Goal: Task Accomplishment & Management: Use online tool/utility

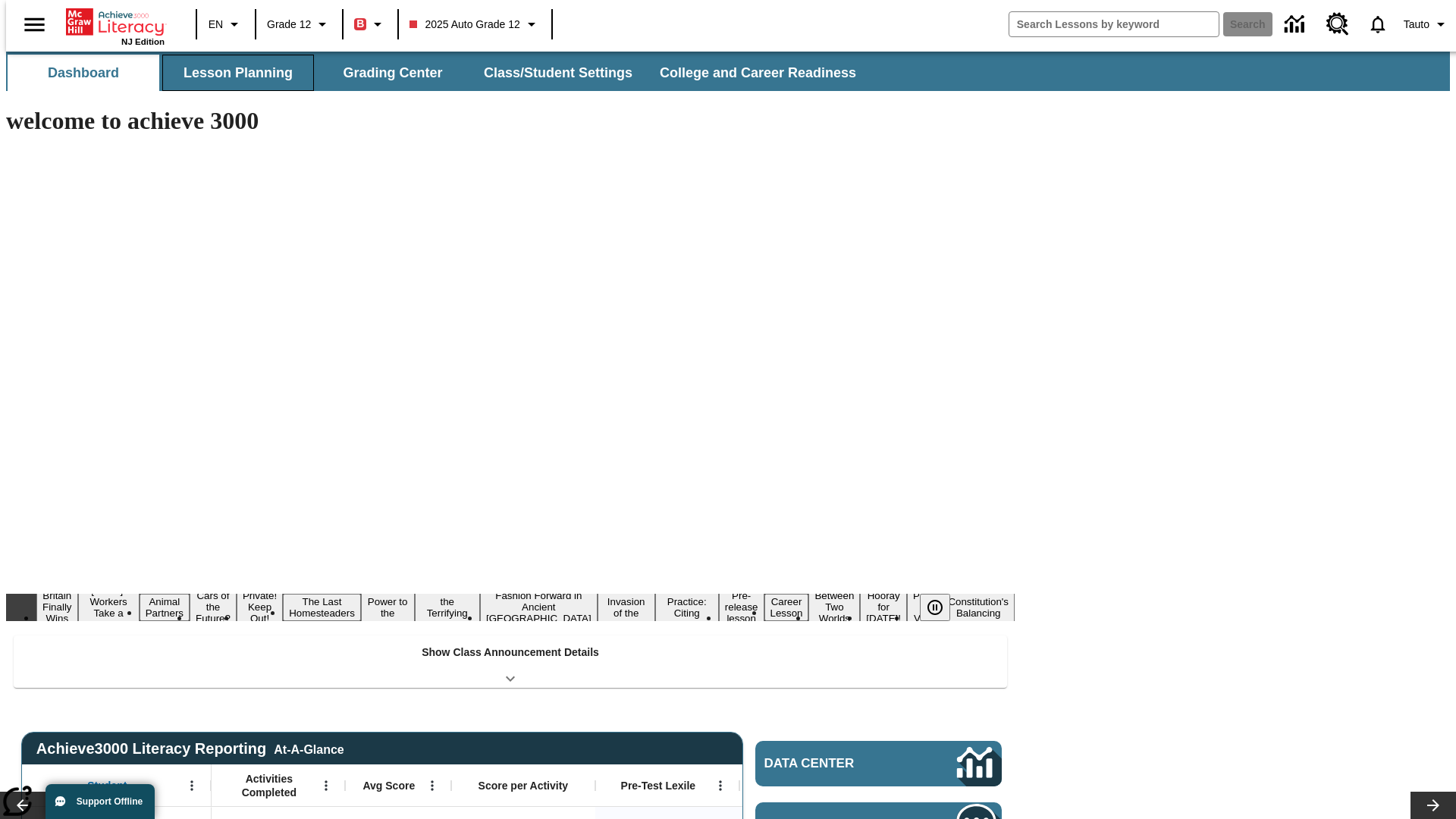
click at [232, 73] on button "Lesson Planning" at bounding box center [238, 73] width 152 height 37
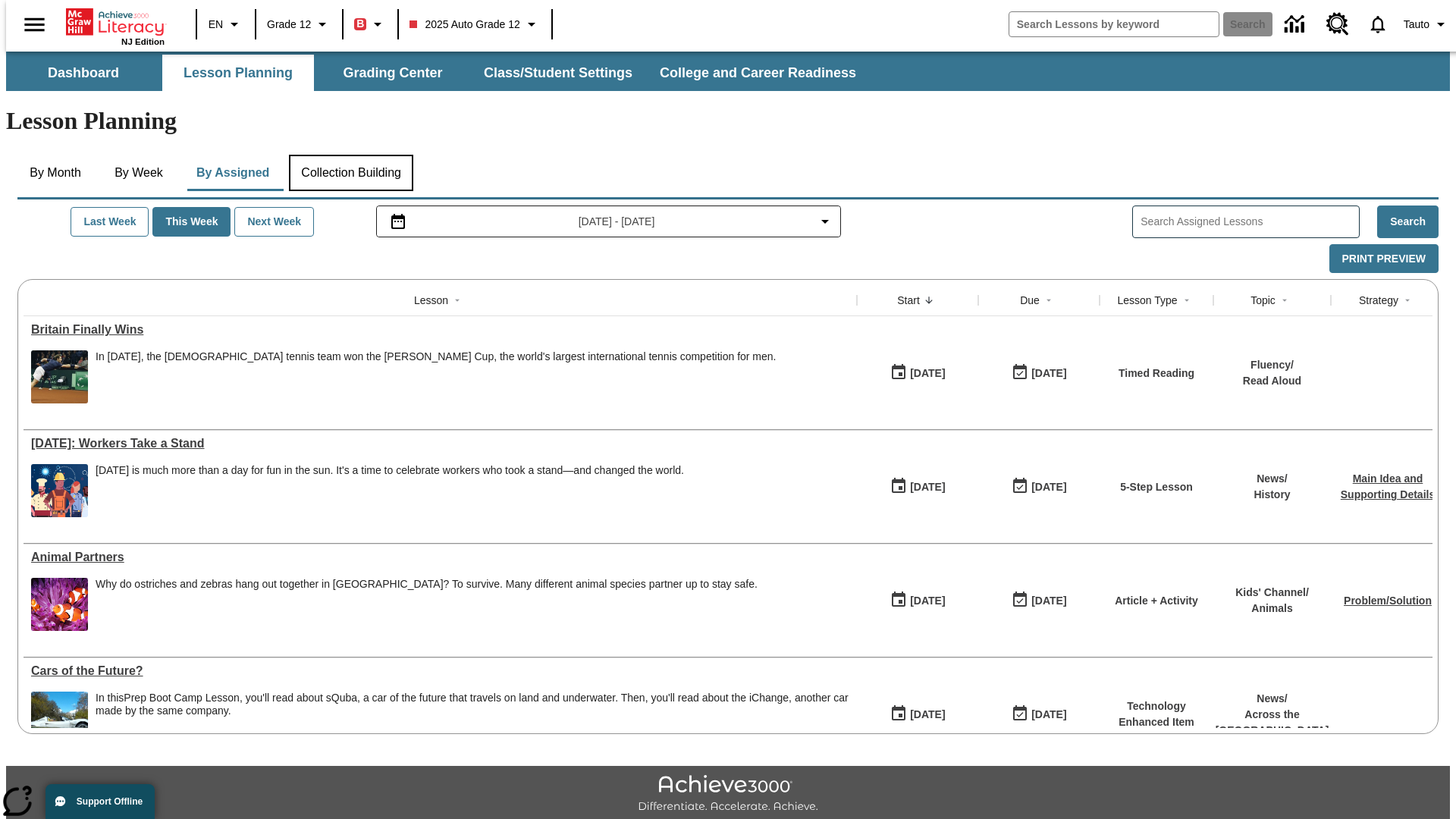
click at [350, 154] on button "Collection Building" at bounding box center [351, 172] width 124 height 37
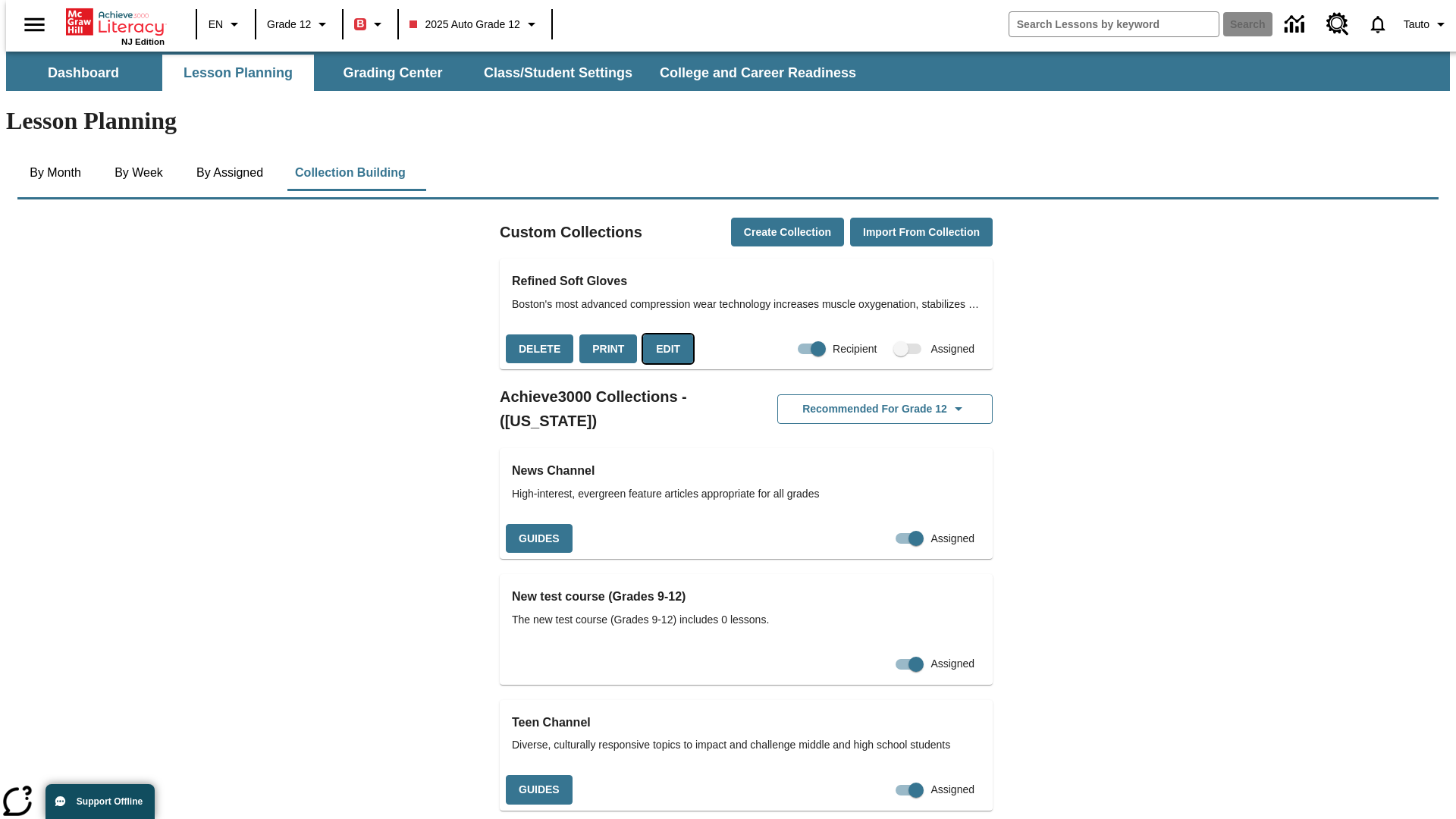
click at [663, 334] on button "Edit" at bounding box center [668, 348] width 50 height 30
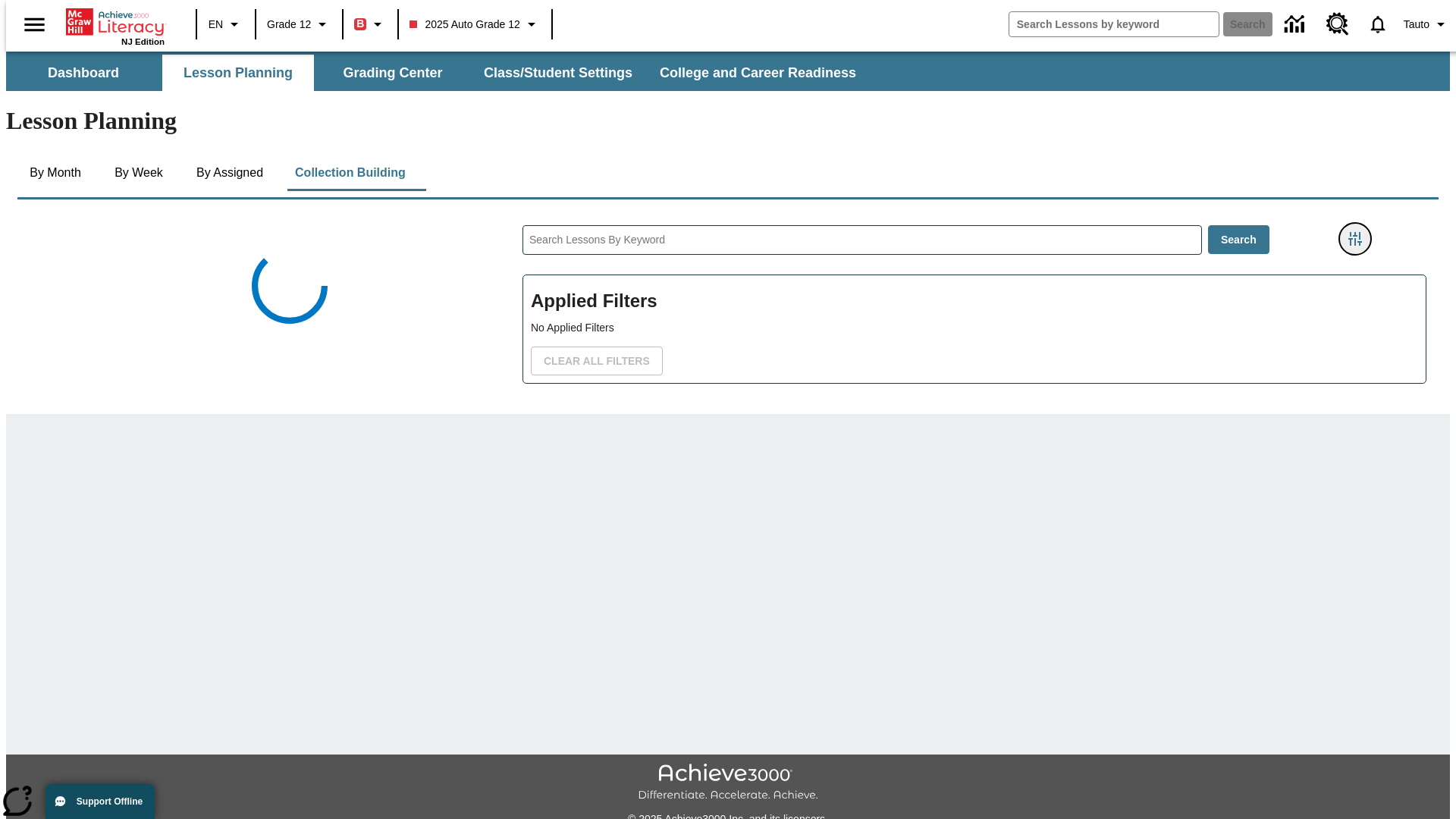
click at [1360, 232] on icon "Filters Side menu" at bounding box center [1355, 238] width 13 height 13
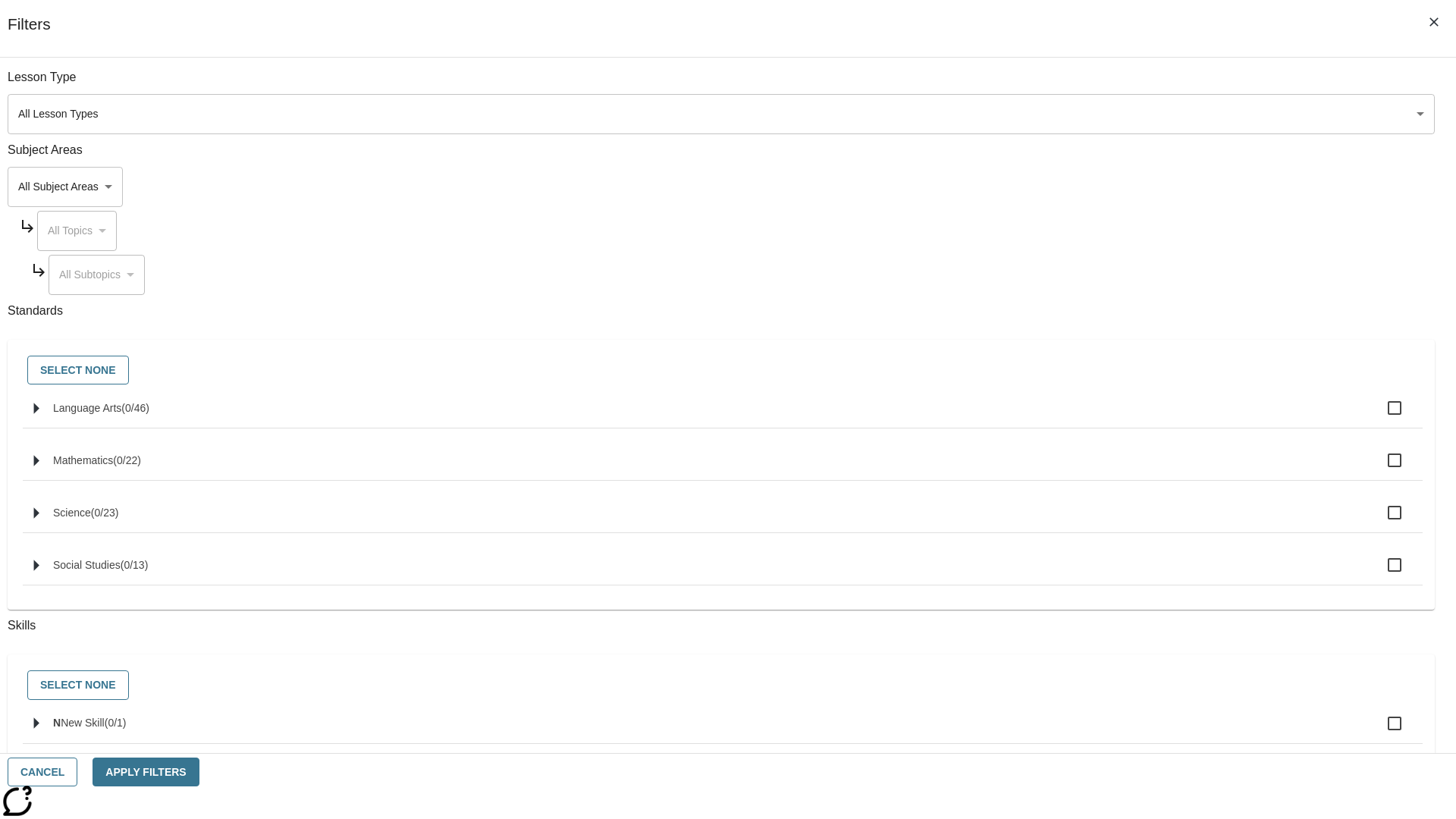
click at [1092, 187] on body "Skip to main content NJ Edition EN Grade 12 B 2025 Auto Grade 12 Search 0 Tauto…" at bounding box center [728, 526] width 1444 height 951
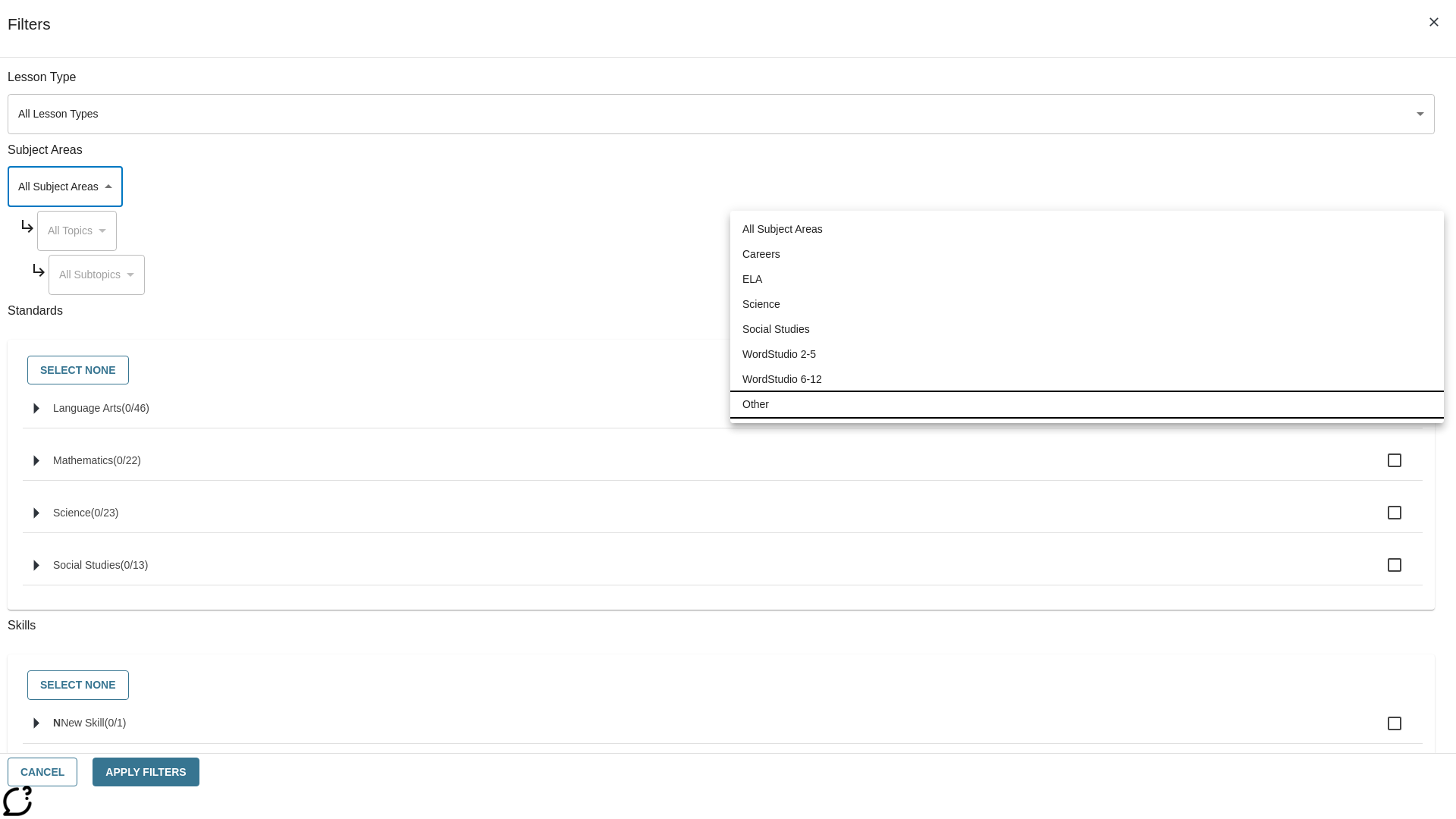
click at [1087, 404] on li "Other" at bounding box center [1087, 405] width 714 height 25
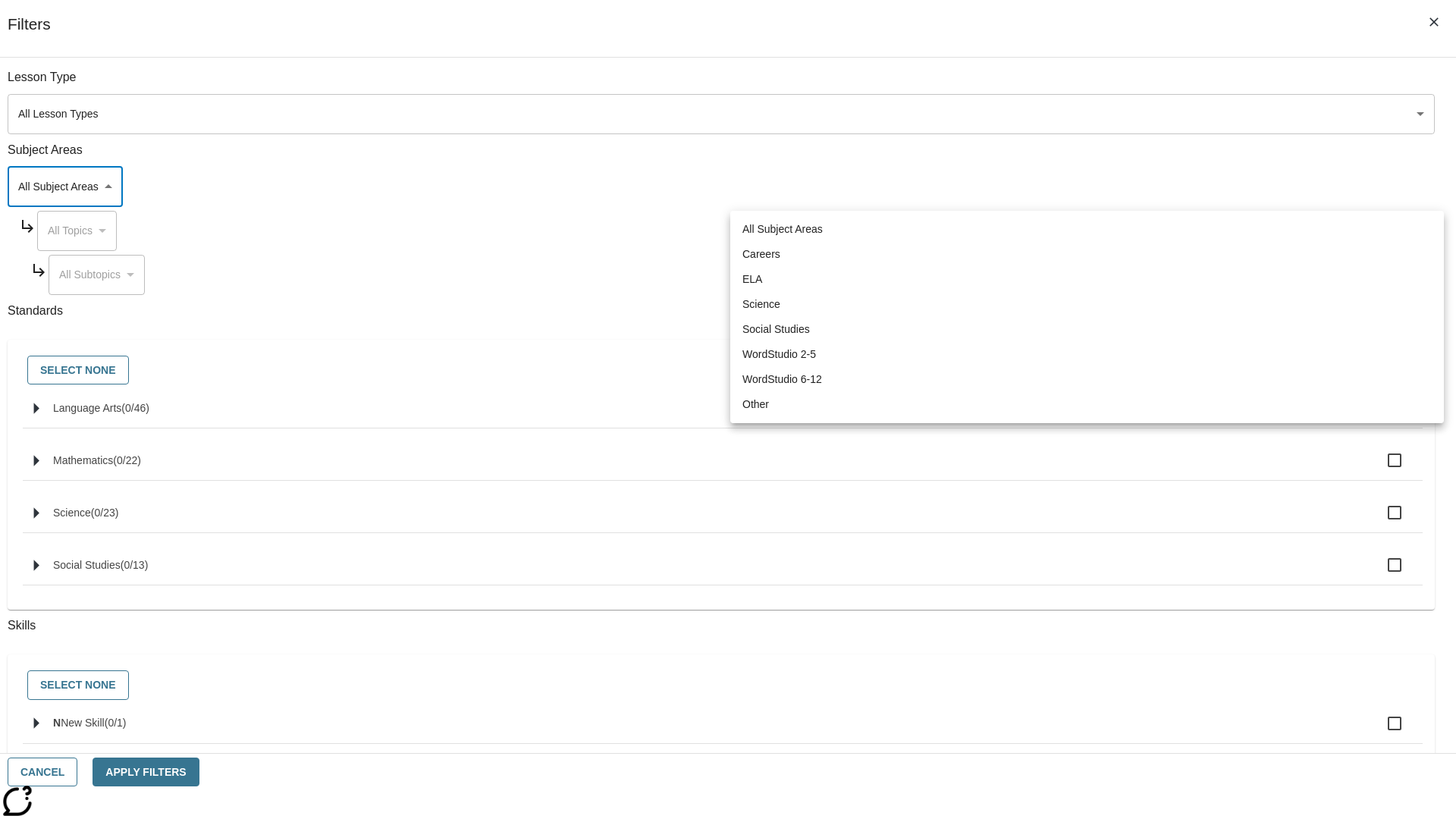
type input "0"
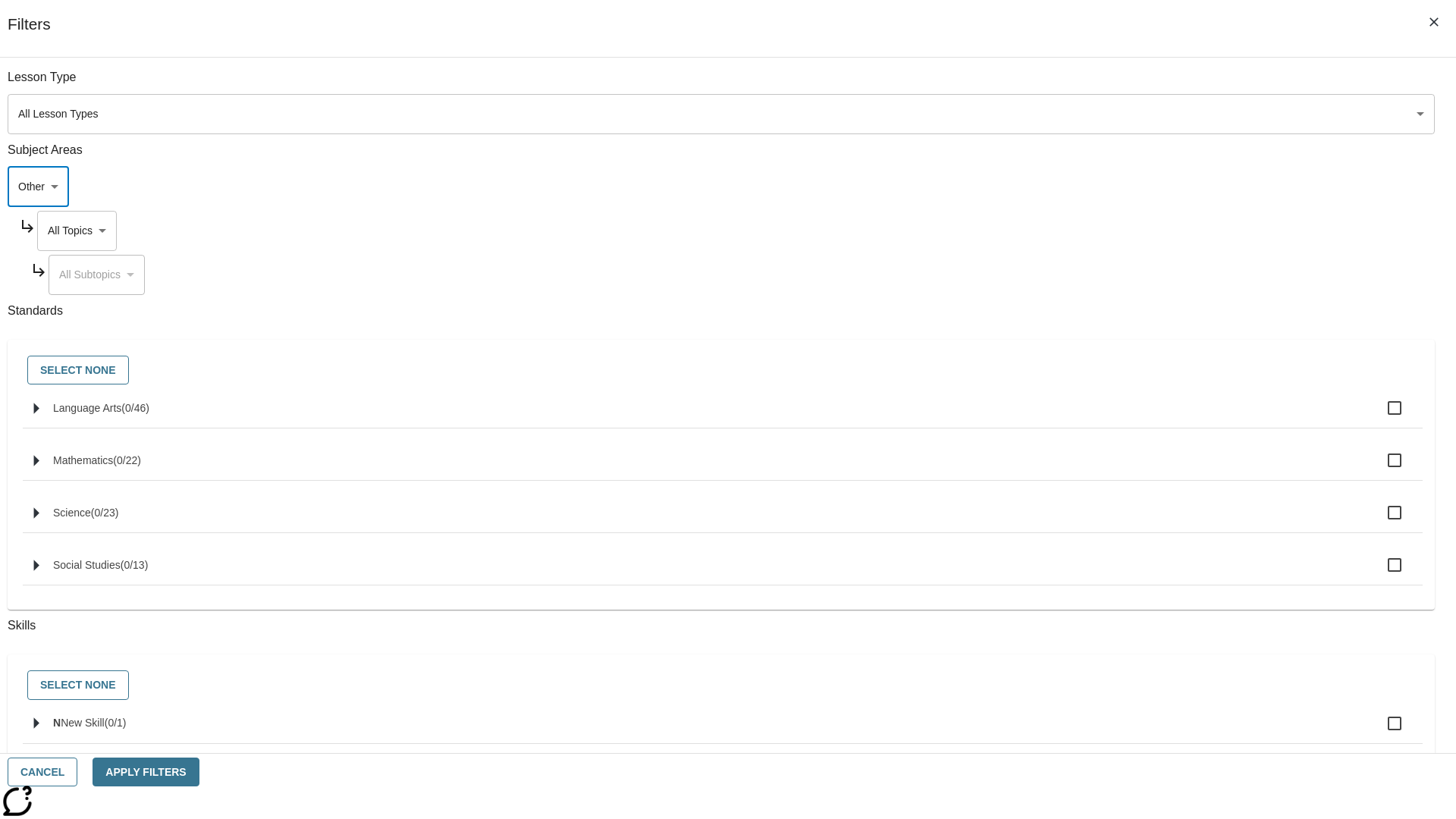
scroll to position [0, 1]
click at [1106, 85] on body "Skip to main content NJ Edition EN Grade 12 B 2025 Auto Grade 12 Search 0 Tauto…" at bounding box center [728, 526] width 1444 height 951
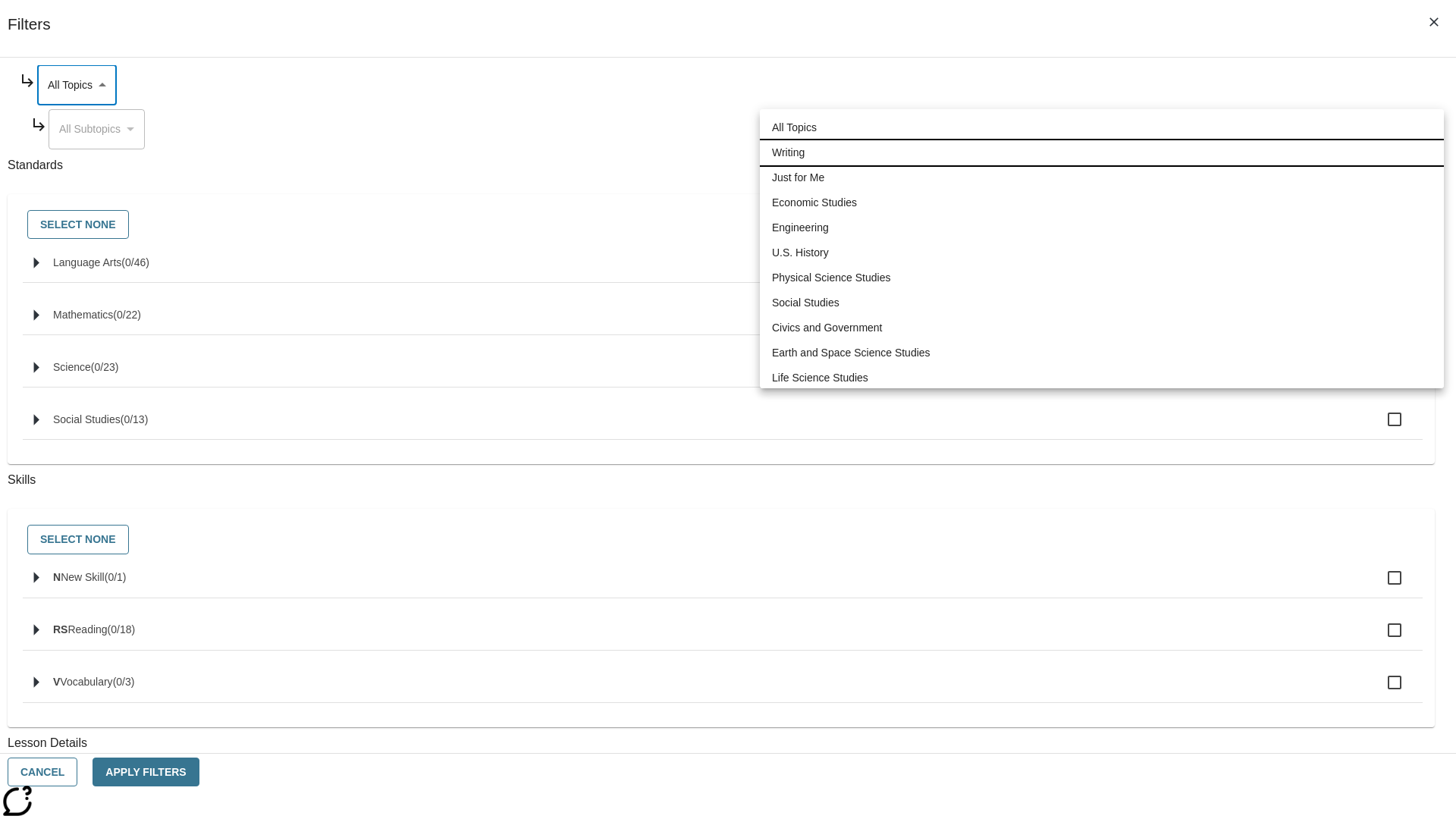
click at [1102, 140] on li "Writing" at bounding box center [1102, 153] width 684 height 25
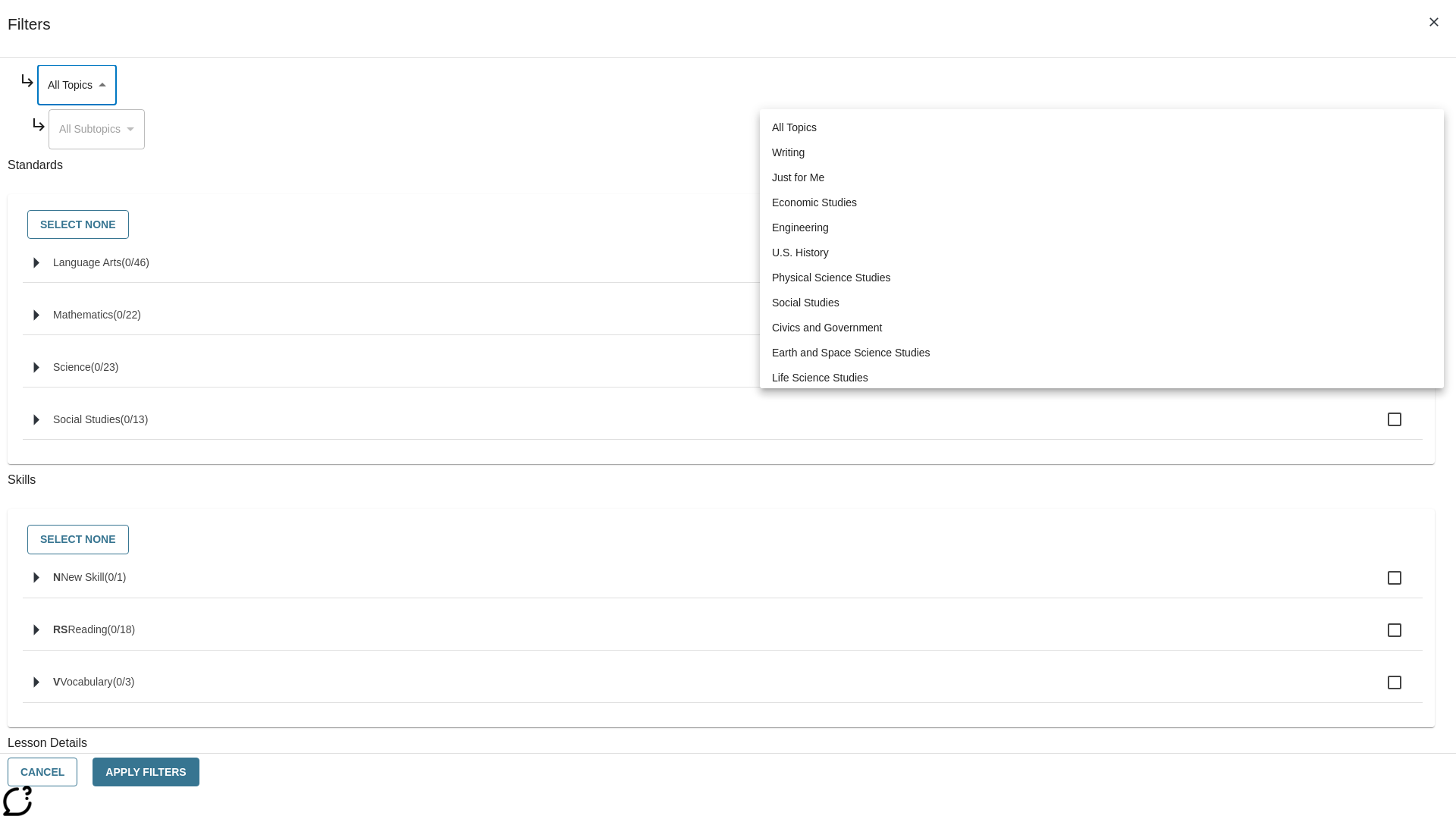
type input "6"
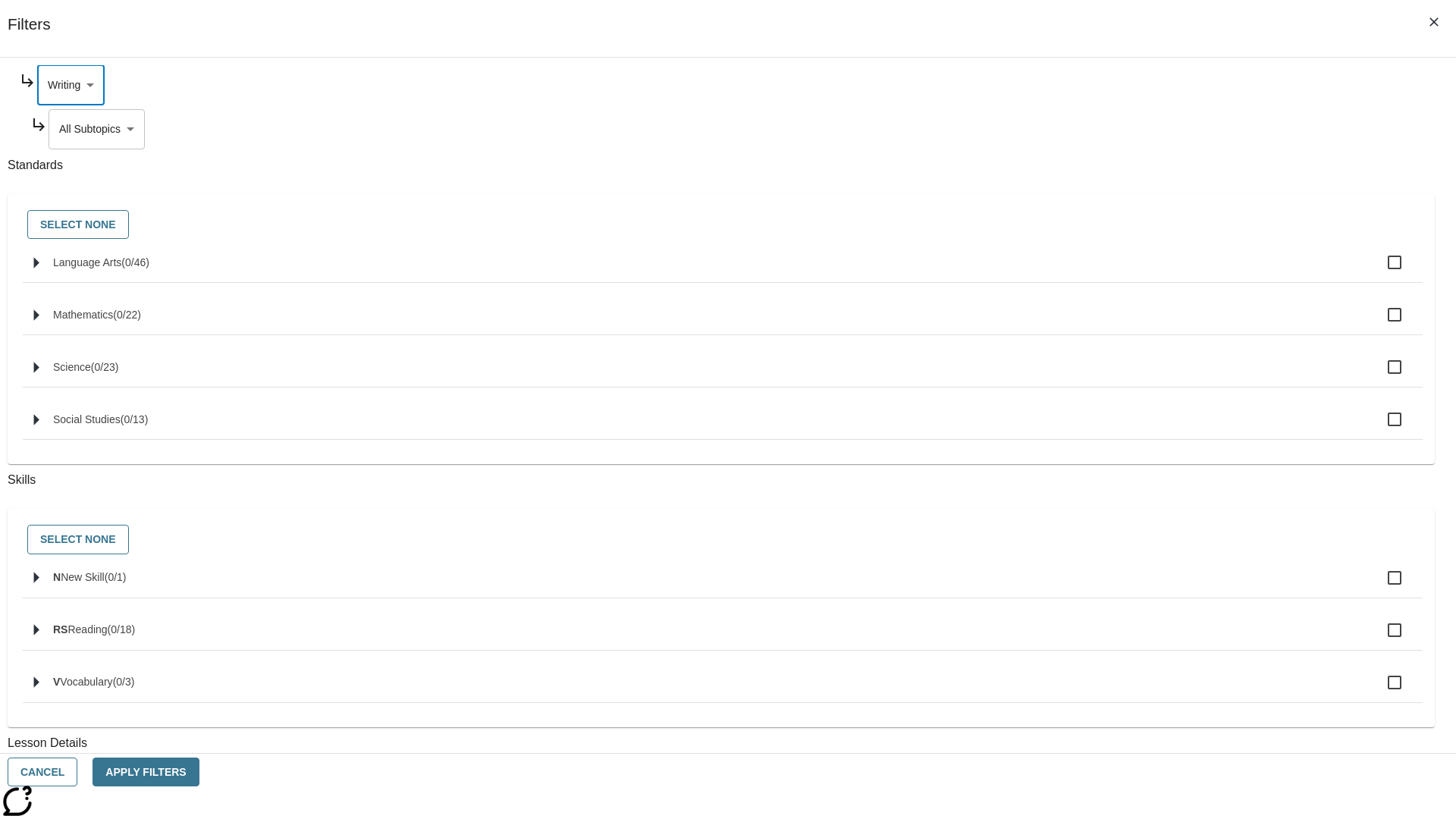
scroll to position [31, 0]
click at [199, 772] on button "Apply Filters" at bounding box center [146, 772] width 106 height 30
